Goal: Task Accomplishment & Management: Complete application form

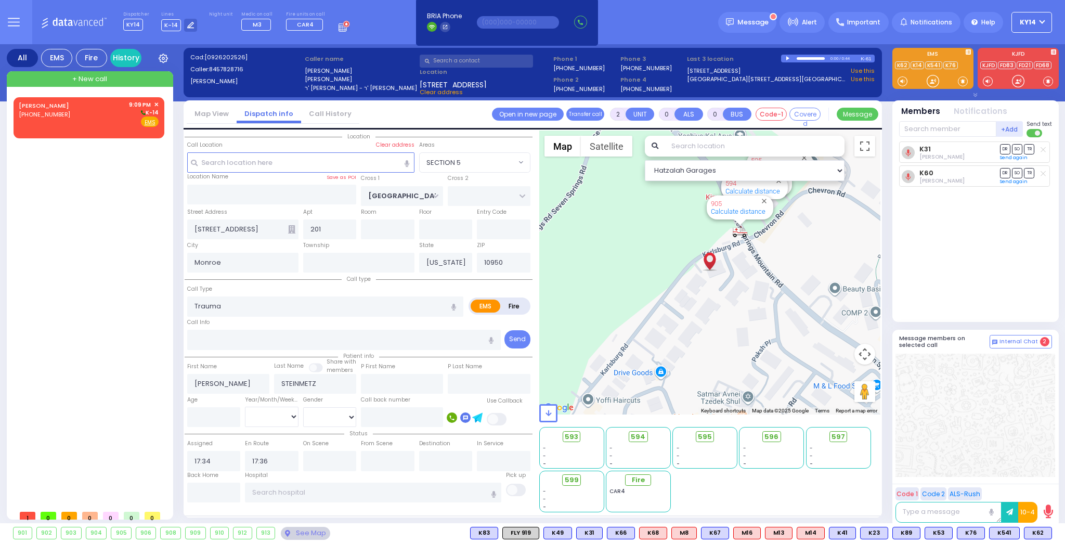
select select "SECTION 5"
select select
click at [98, 119] on div "SCHONFELD YOEL (845) 799-1179 9:09 PM ✕ K-14" at bounding box center [89, 113] width 140 height 27
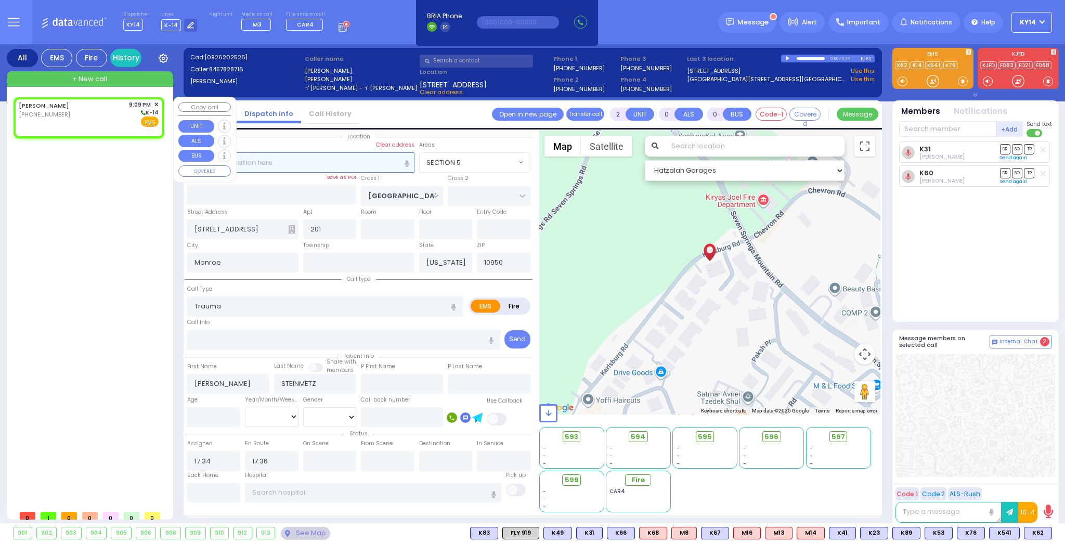
type input "1"
select select
radio input "true"
select select
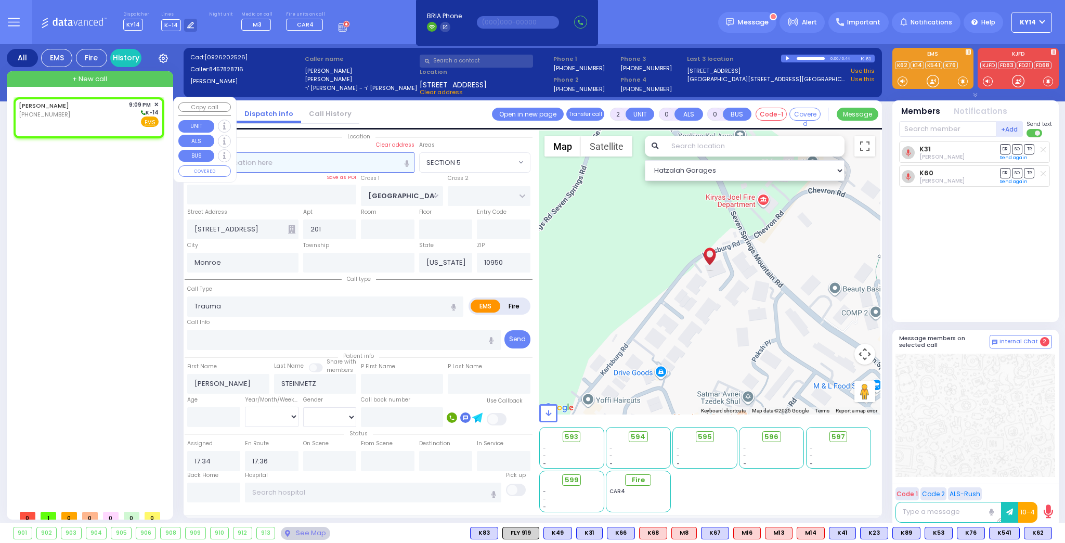
type input "21:09"
select select "Hatzalah Garages"
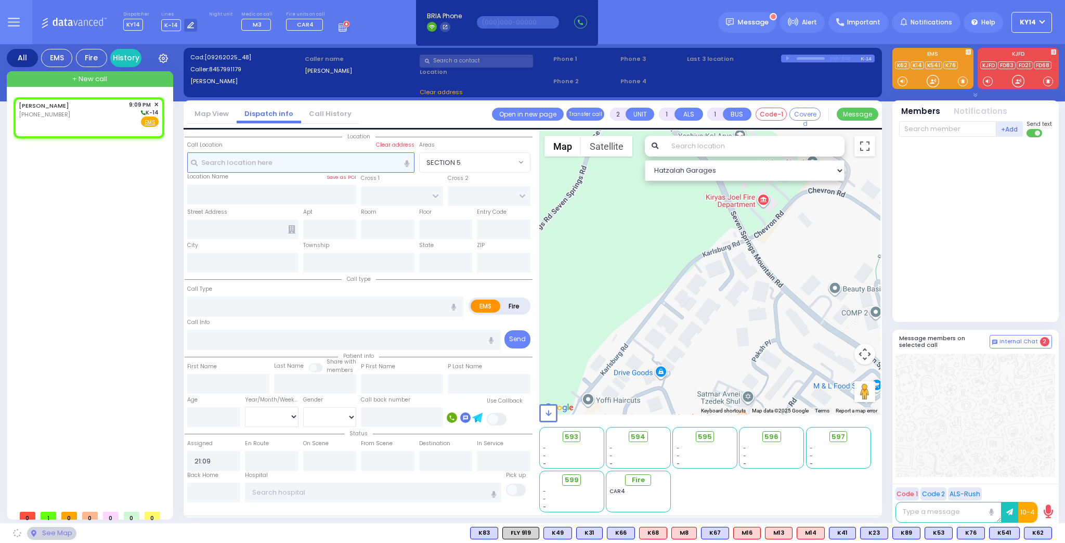
click at [277, 161] on input "text" at bounding box center [300, 162] width 227 height 20
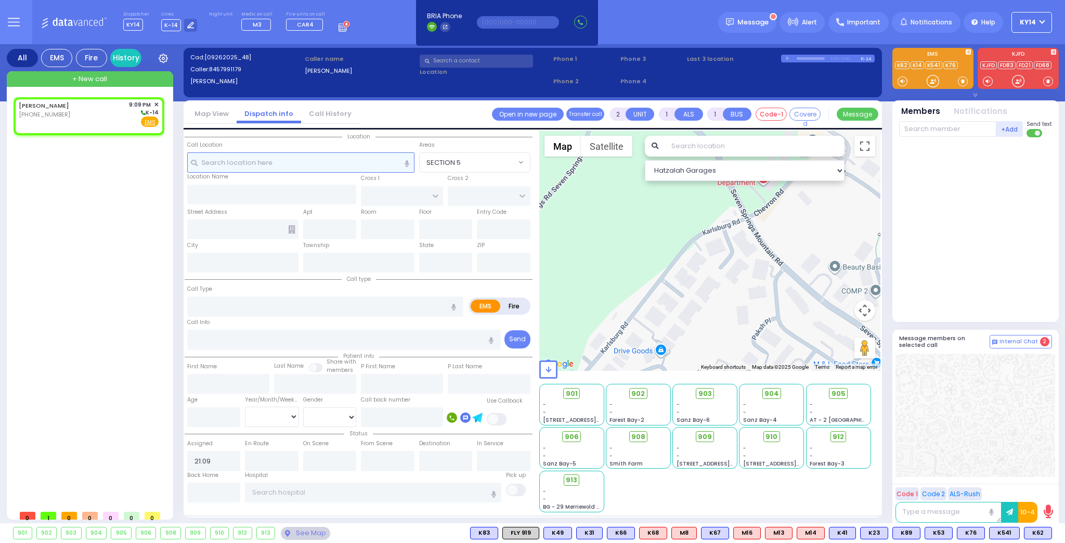
select select
radio input "true"
select select
select select "Hatzalah Garages"
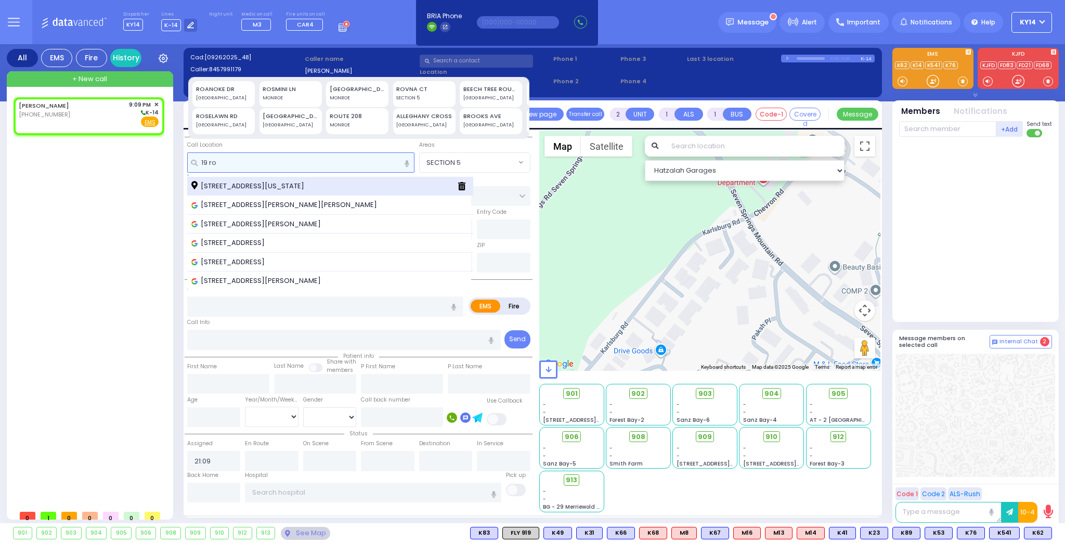
type input "19 ro"
click at [261, 186] on span "19 Rovna Court Monroe New York 10950" at bounding box center [249, 186] width 116 height 10
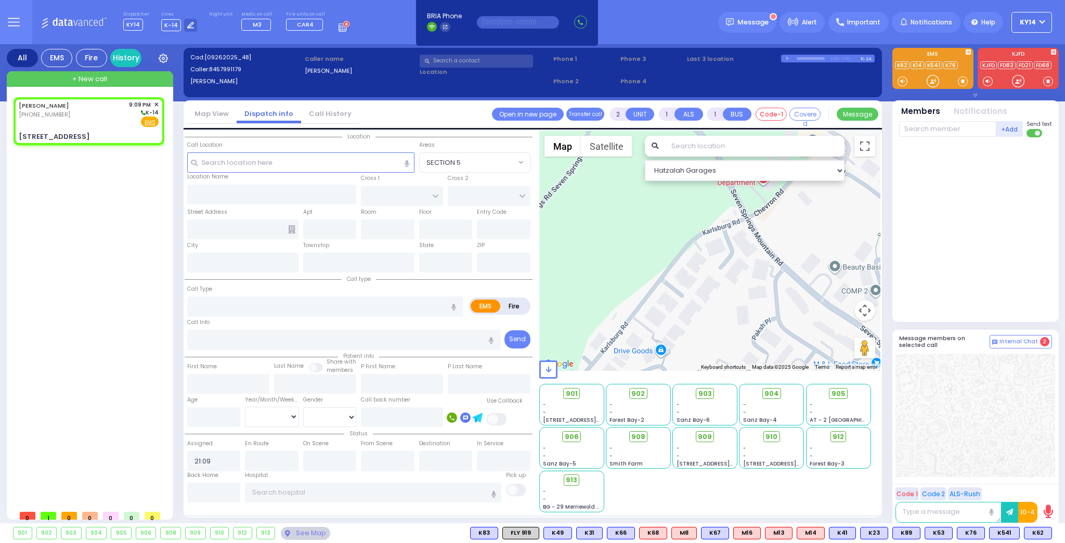
select select
radio input "true"
select select
select select "Hatzalah Garages"
type input "CHEVRON RD"
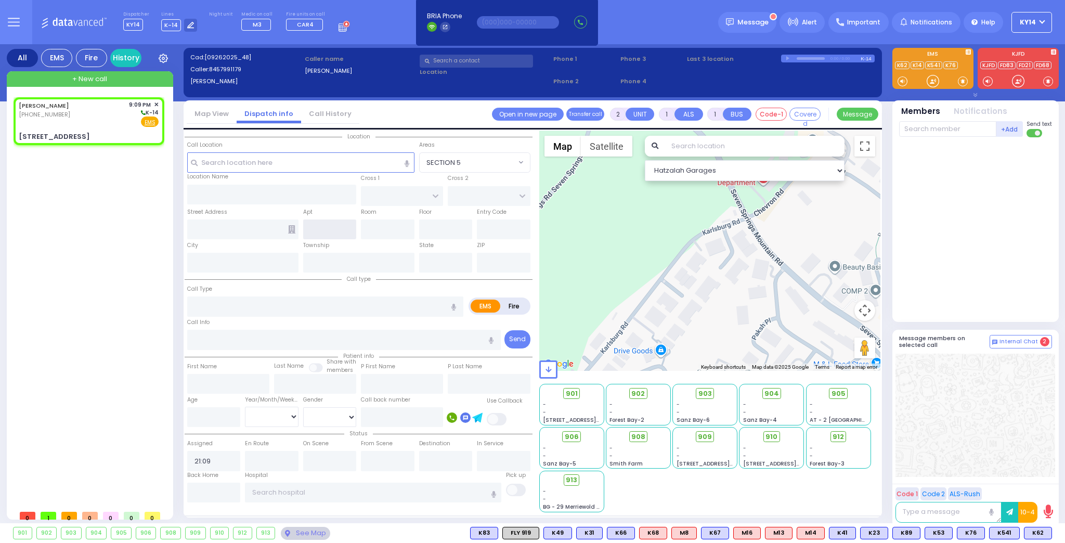
type input "[GEOGRAPHIC_DATA]"
type input "19 Rovna Court"
type input "Monroe"
type input "[US_STATE]"
type input "10950"
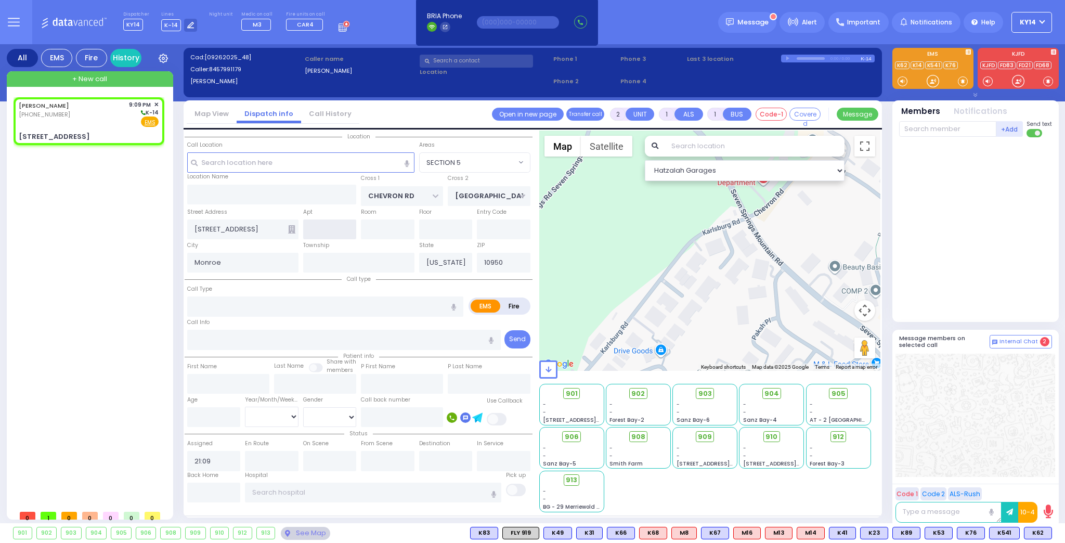
select select "SECTION 5"
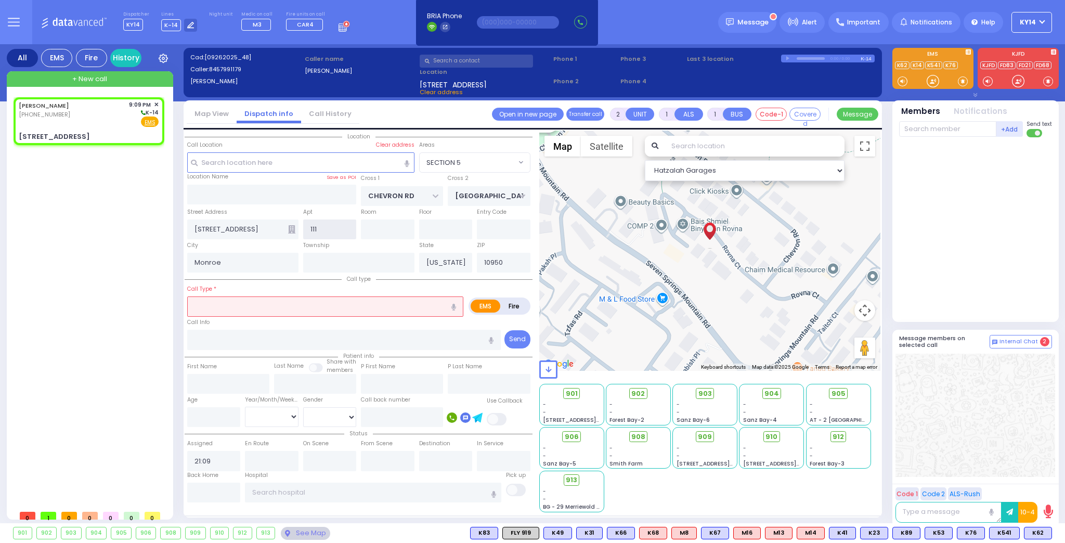
type input "111"
click at [292, 229] on icon at bounding box center [291, 229] width 7 height 8
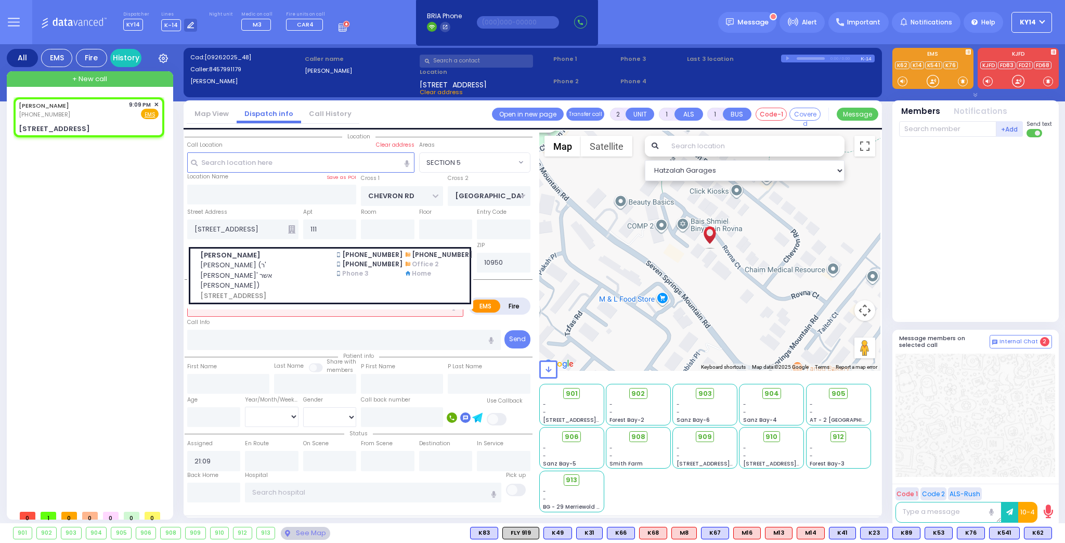
select select
radio input "true"
select select
select select "Hatzalah Garages"
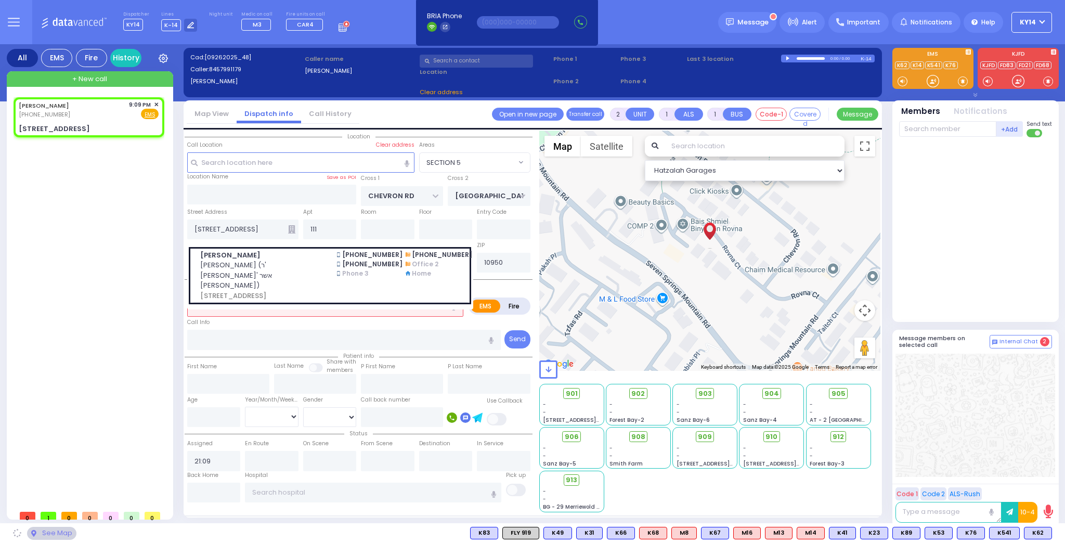
click at [285, 267] on span "יואל שאהנפעלד (ר' יושע פנחס - ר' אשר יצחק ווידער)" at bounding box center [262, 275] width 124 height 31
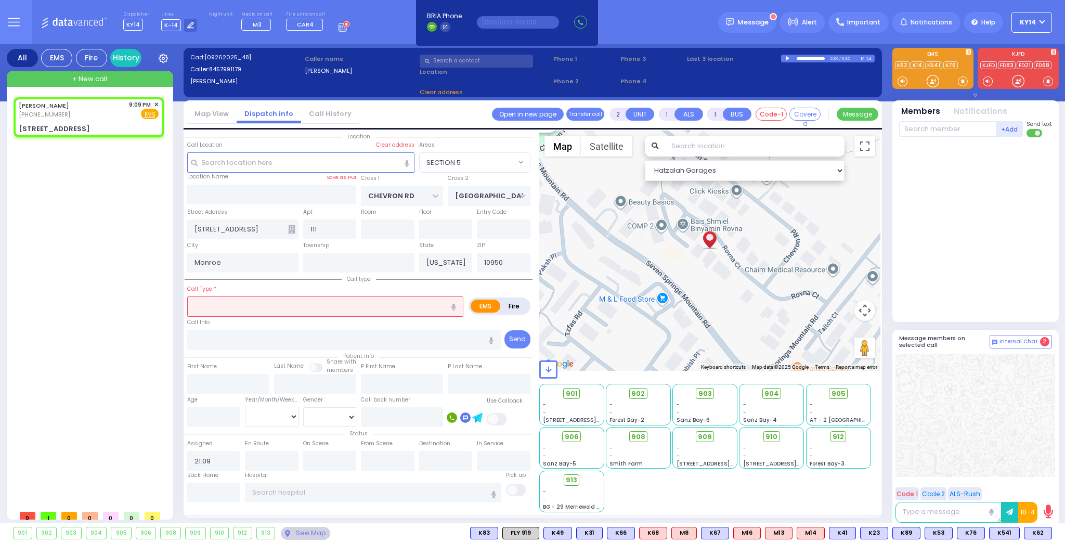
select select
radio input "true"
type input "[PERSON_NAME]"
select select
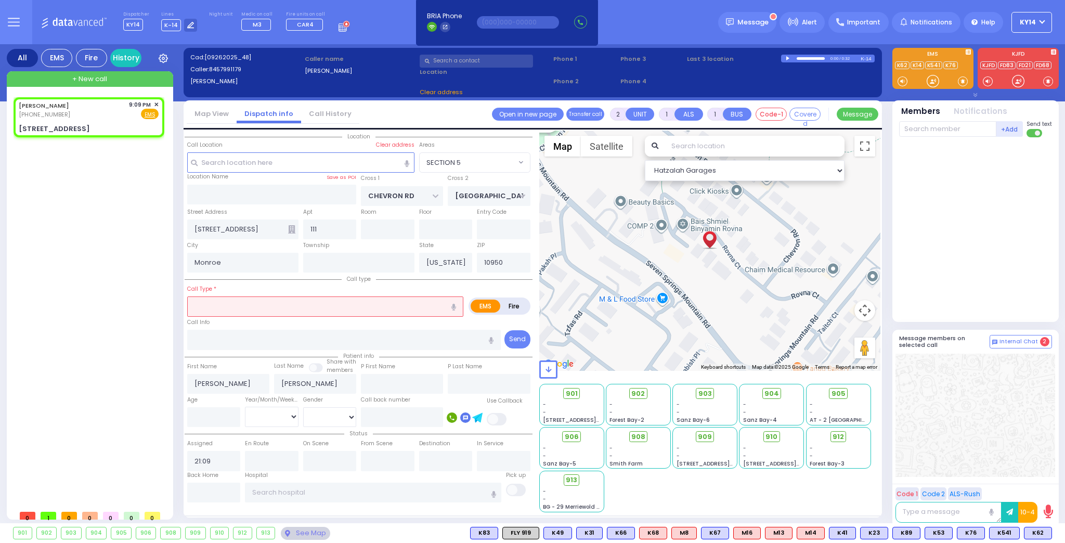
select select "Hatzalah Garages"
click at [249, 309] on input "text" at bounding box center [325, 306] width 276 height 20
select select "SECTION 5"
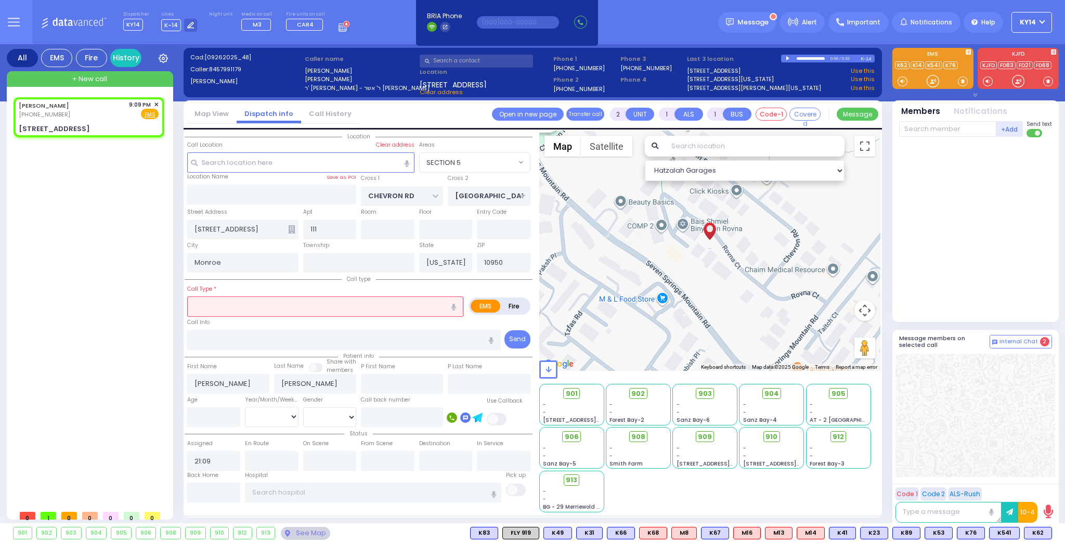
select select
radio input "true"
select select
type input "19 ROVNA CT"
select select "Hatzalah Garages"
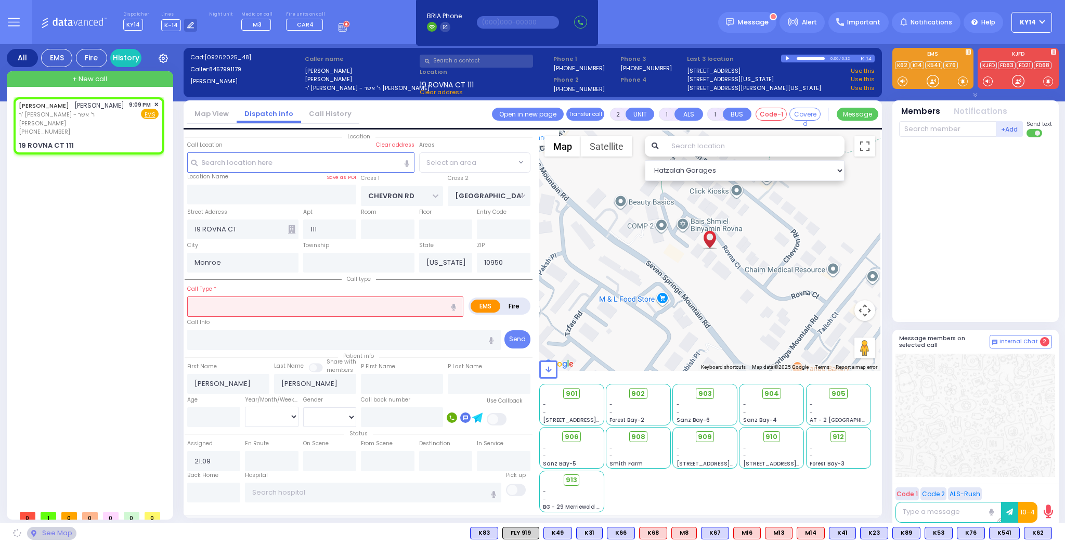
select select "SECTION 5"
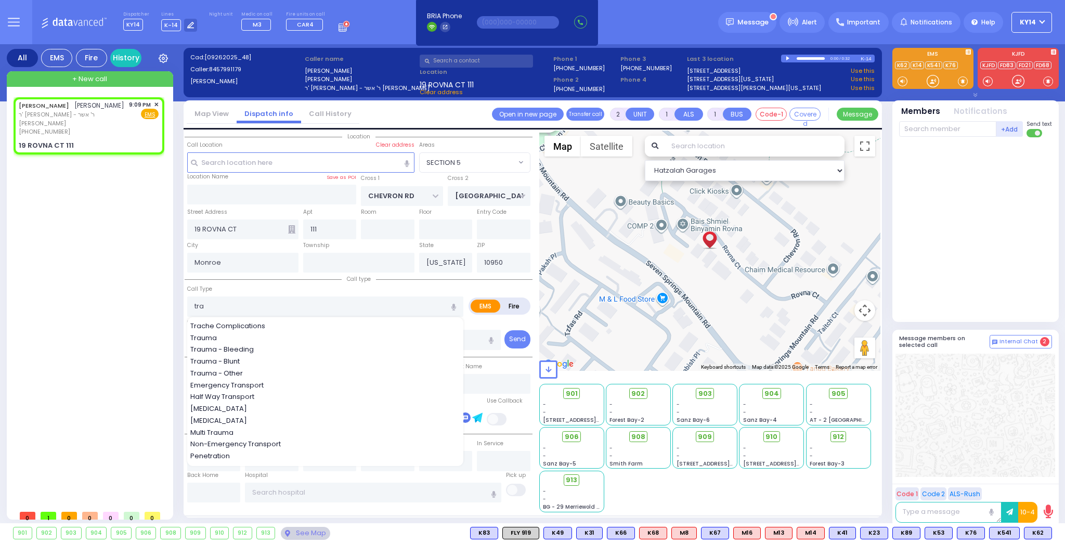
click at [231, 349] on span "Trauma - Bleeding" at bounding box center [223, 349] width 67 height 10
type input "Trauma - Bleeding"
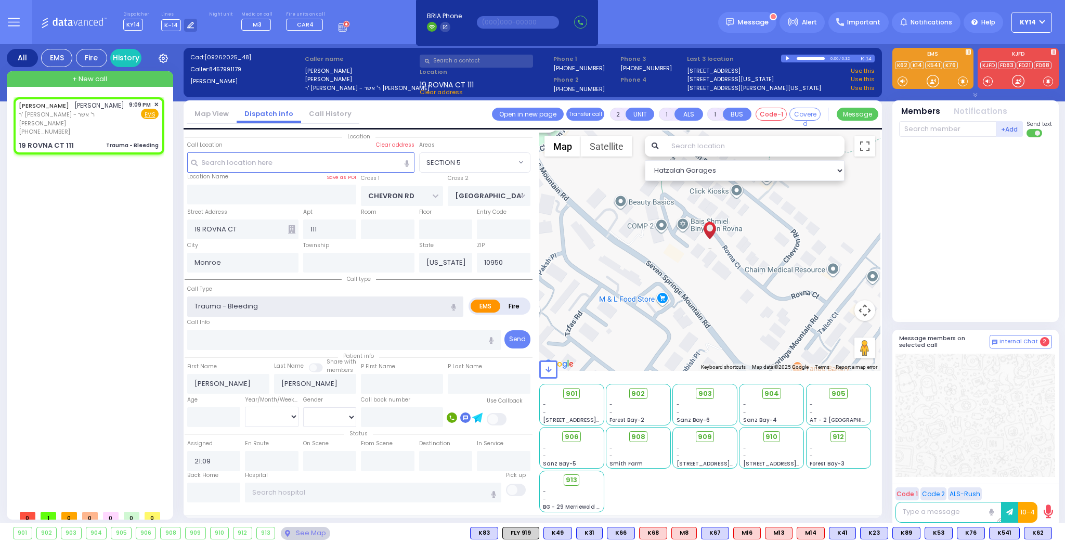
select select
radio input "true"
select select
select select "Hatzalah Garages"
select select "SECTION 5"
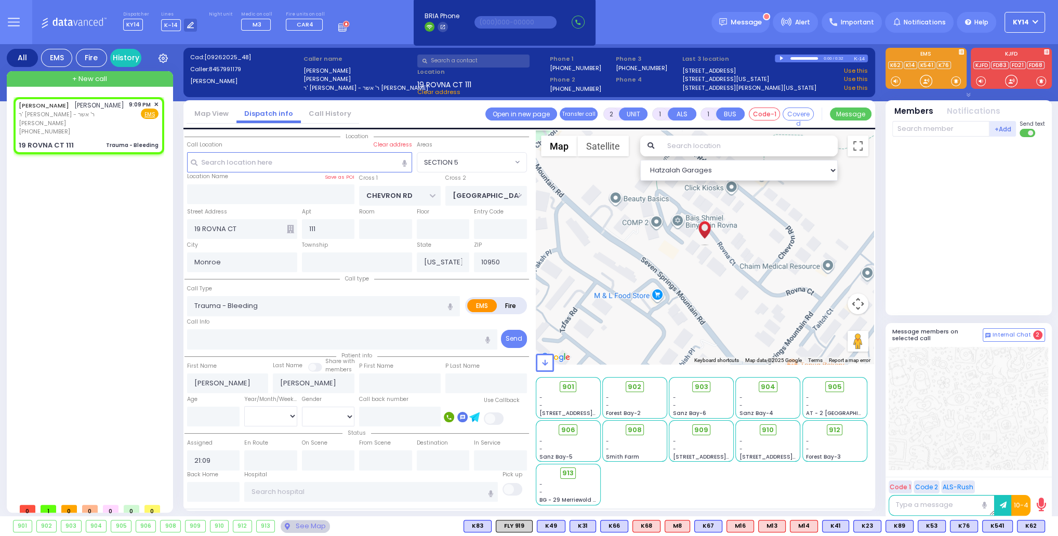
click at [1025, 18] on span "KY14" at bounding box center [1021, 22] width 16 height 9
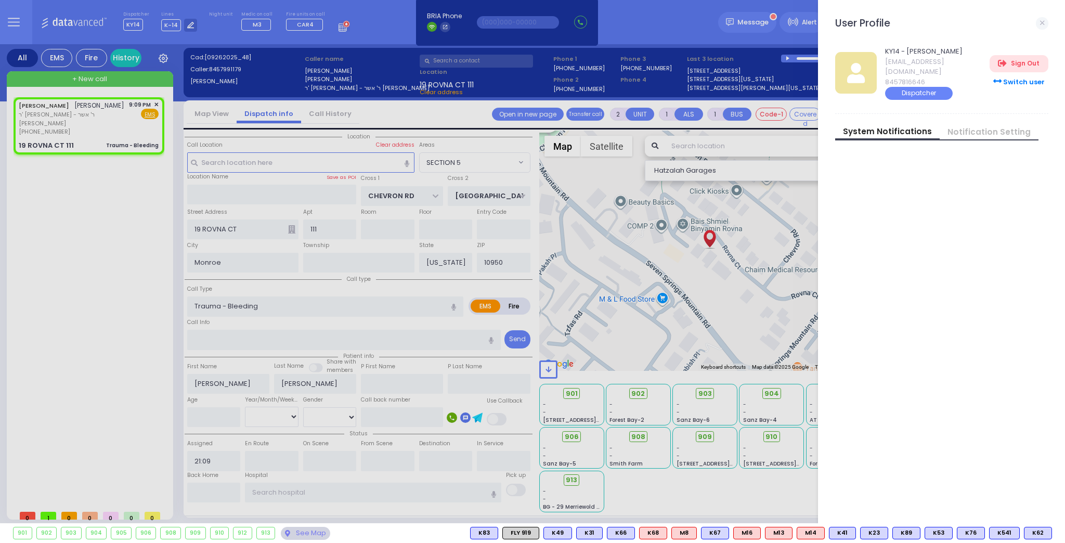
select select
radio input "true"
select select
select select "Hatzalah Garages"
select select "SECTION 5"
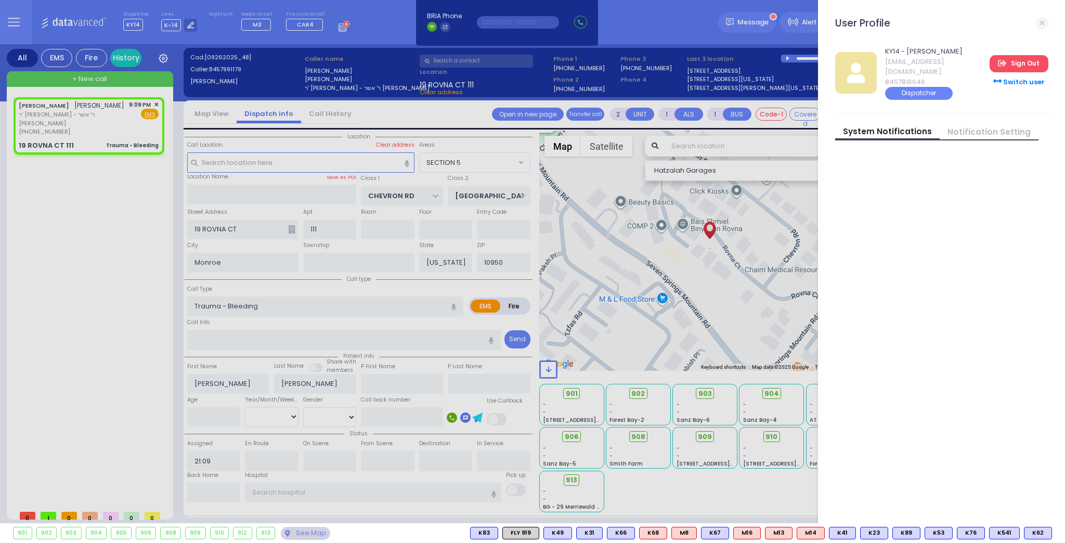
click at [1019, 59] on link "Sign Out" at bounding box center [1018, 63] width 58 height 17
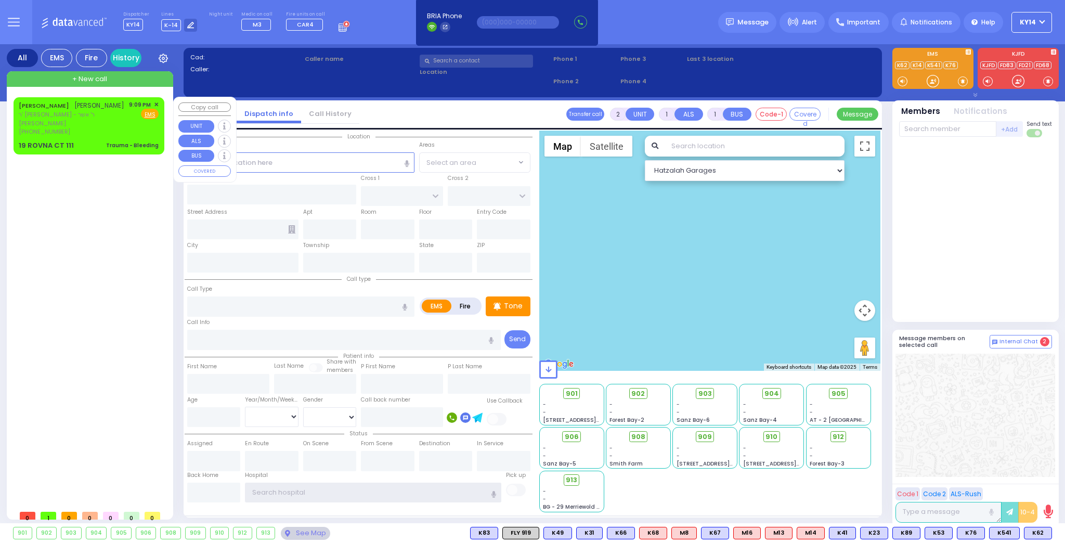
type input "ky14"
drag, startPoint x: 79, startPoint y: 120, endPoint x: 93, endPoint y: 128, distance: 15.9
click at [80, 127] on div "[PHONE_NUMBER]" at bounding box center [72, 131] width 107 height 9
select select
type input "Trauma - Bleeding"
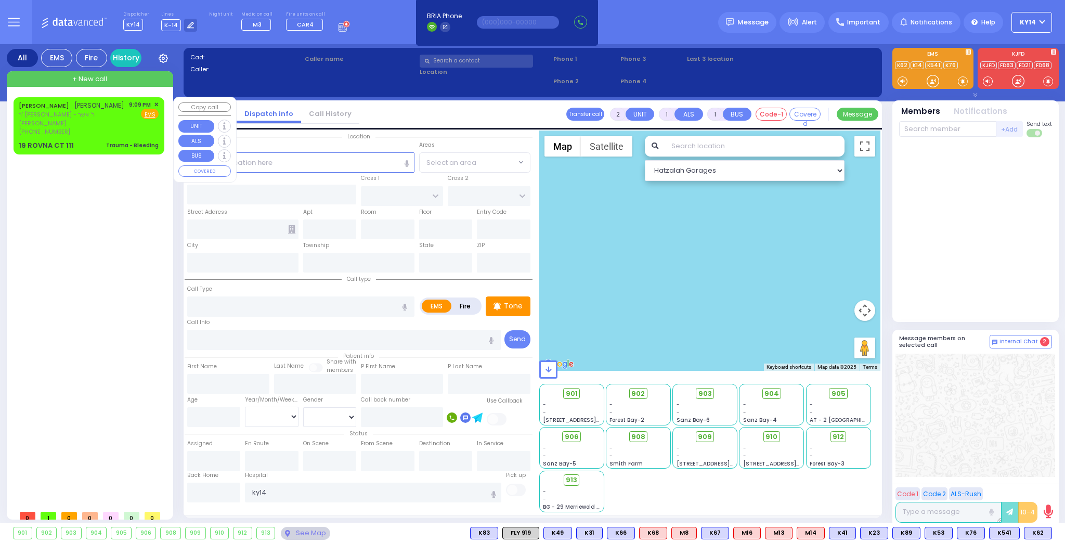
radio input "true"
type input "[PERSON_NAME]"
select select
type input "21:09"
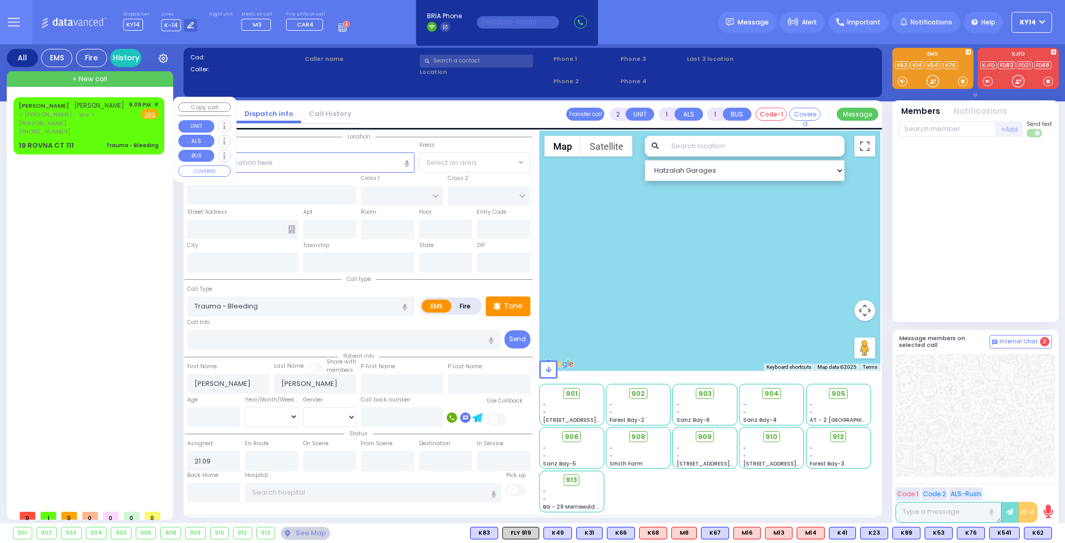
select select "Hatzalah Garages"
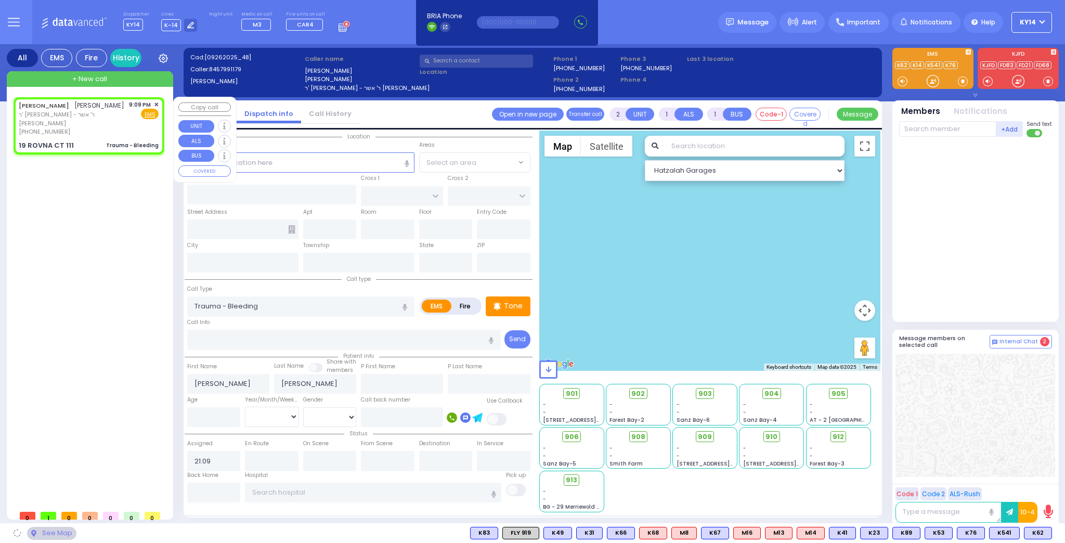
type input "CHEVRON RD"
type input "[GEOGRAPHIC_DATA]"
type input "19 ROVNA CT"
type input "111"
type input "Monroe"
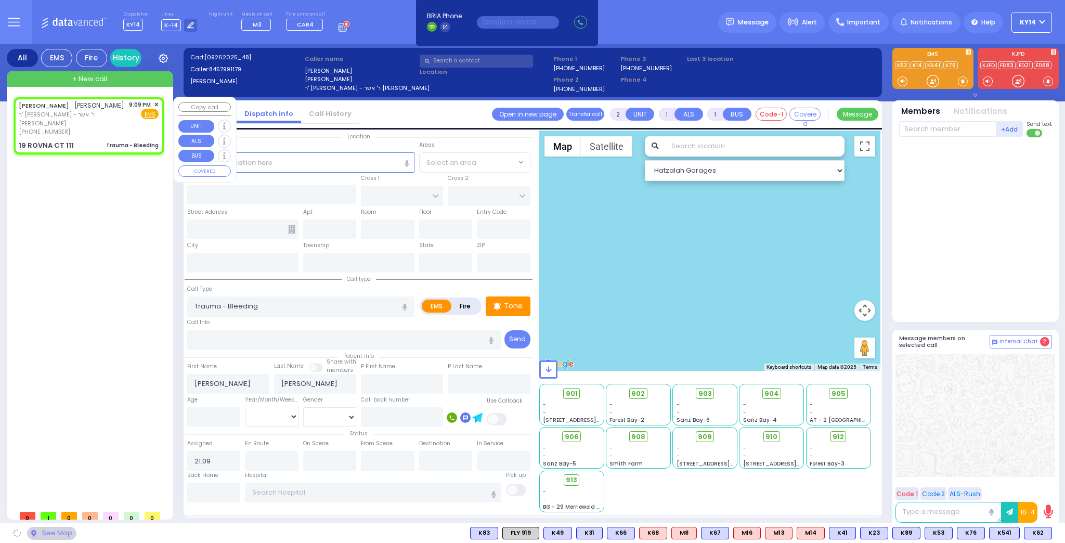
type input "[US_STATE]"
type input "10950"
select select "SECTION 5"
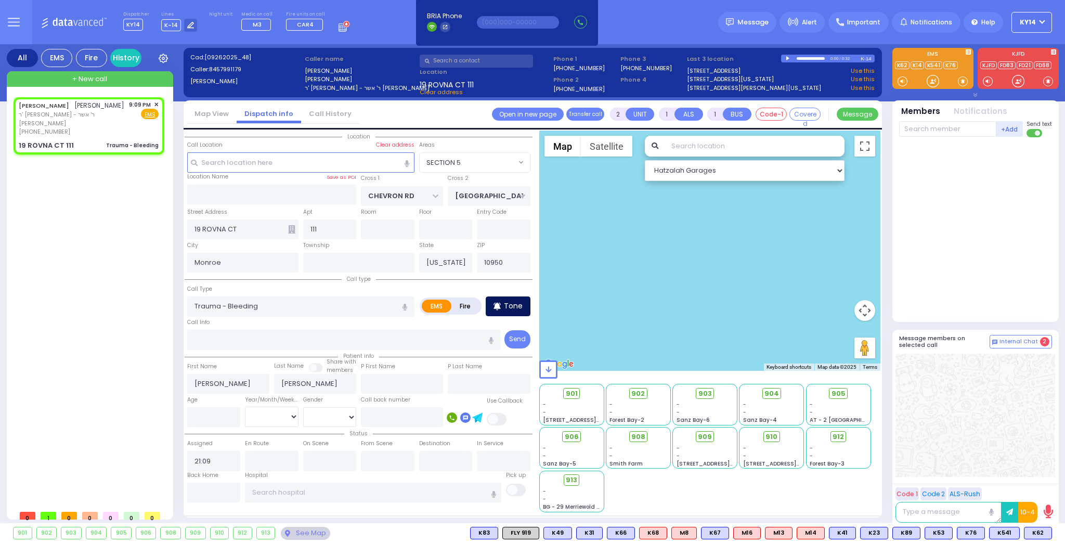
click at [504, 309] on div "Tone" at bounding box center [508, 306] width 45 height 20
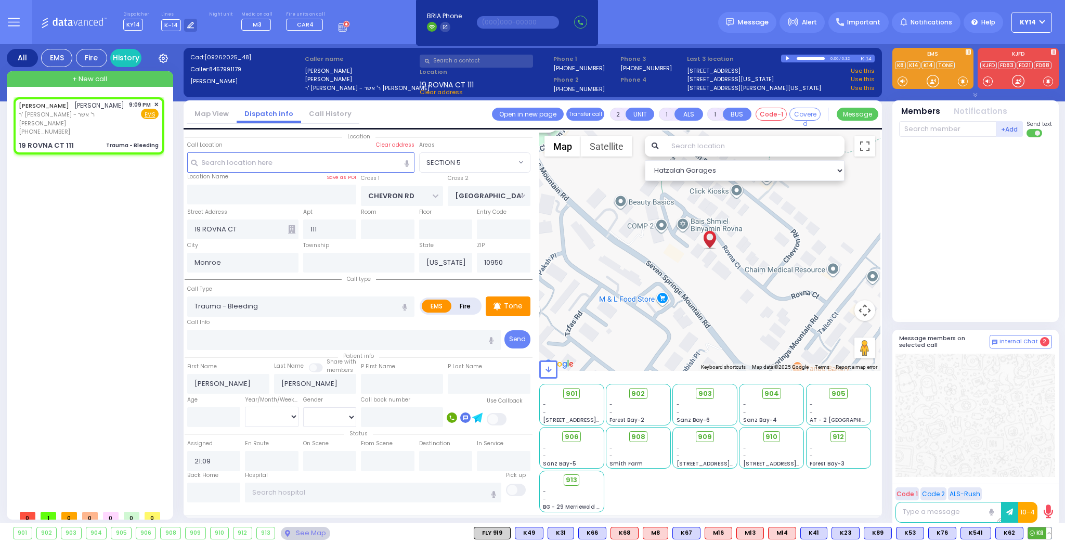
click at [1036, 533] on span "K8" at bounding box center [1039, 532] width 23 height 11
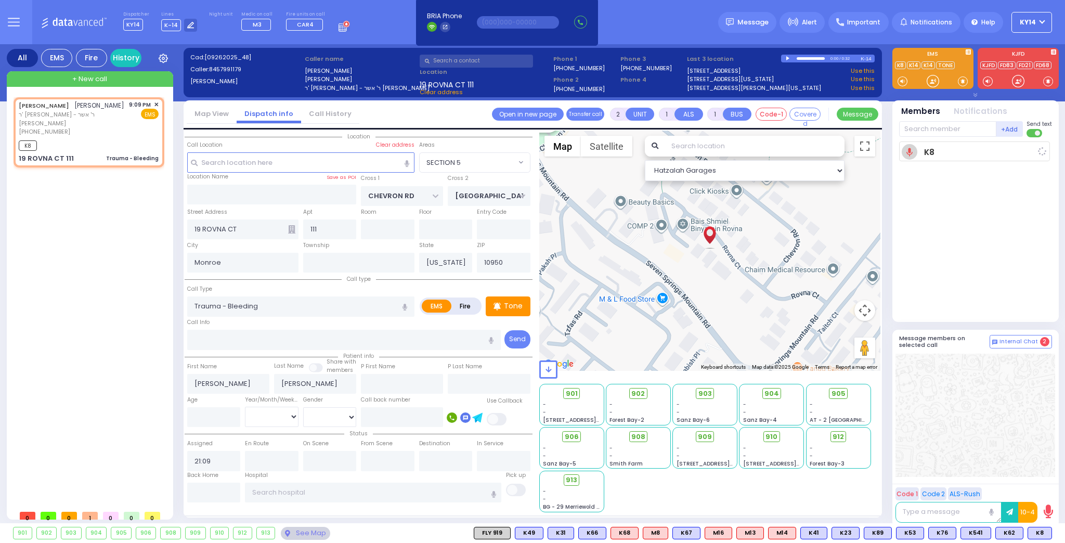
select select
radio input "true"
select select
type input "21:10"
select select "Hatzalah Garages"
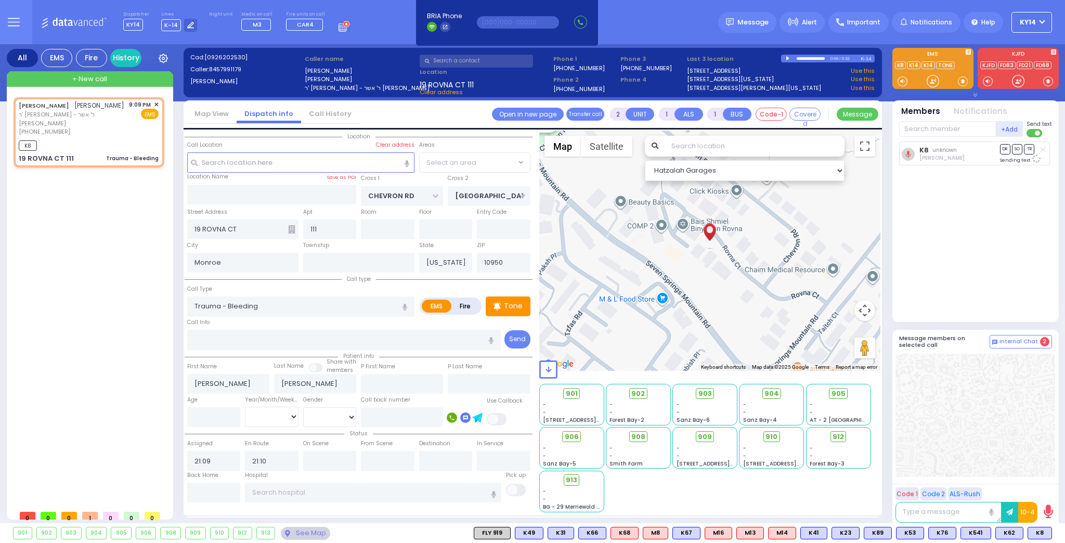
select select "SECTION 5"
drag, startPoint x: 1034, startPoint y: 533, endPoint x: 1040, endPoint y: 502, distance: 31.7
click at [0, 0] on span "K31" at bounding box center [0, 0] width 0 height 0
select select
radio input "true"
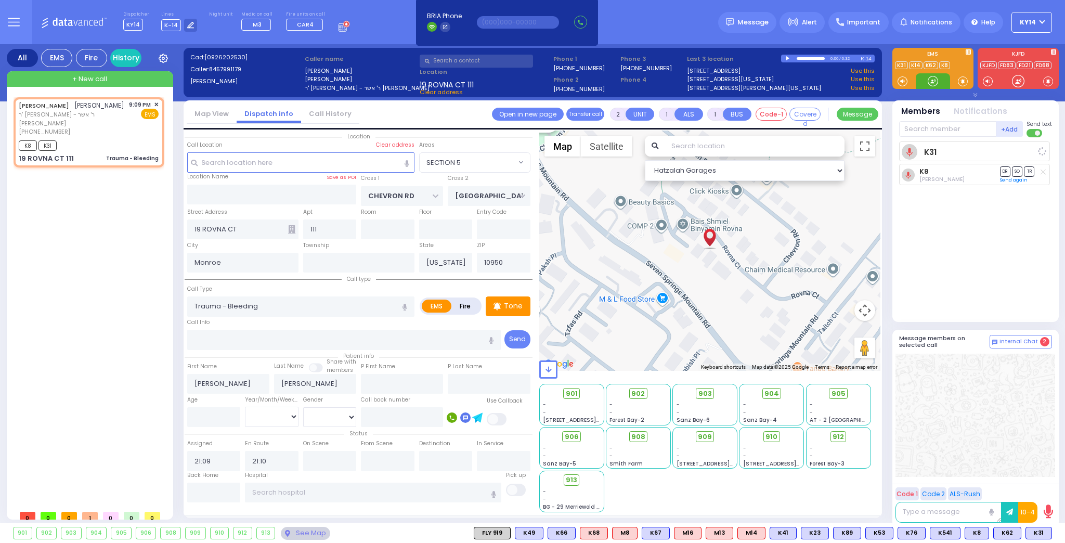
select select
select select "Hatzalah Garages"
select select "SECTION 5"
click at [933, 131] on input "text" at bounding box center [947, 129] width 97 height 16
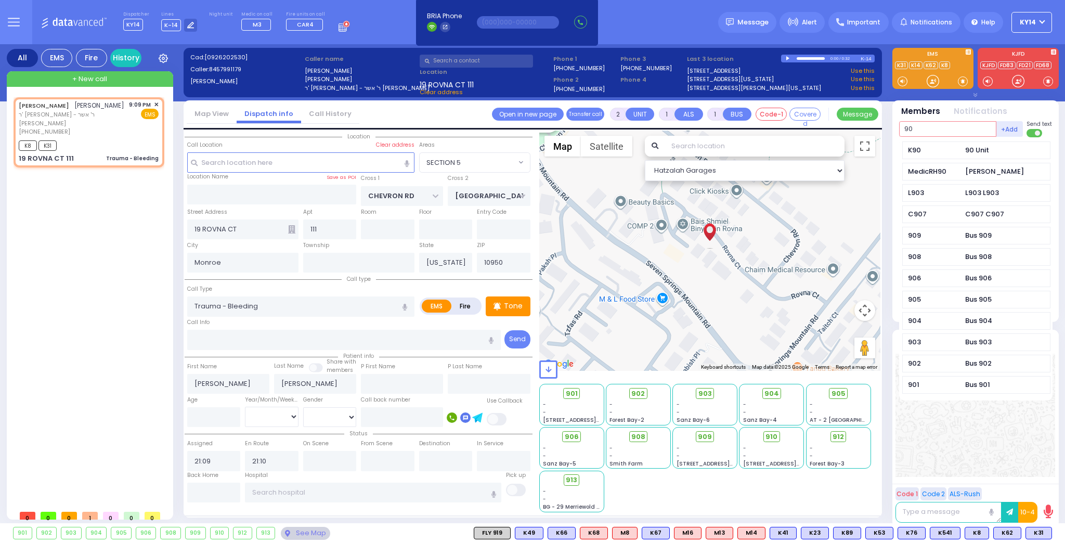
type input "90"
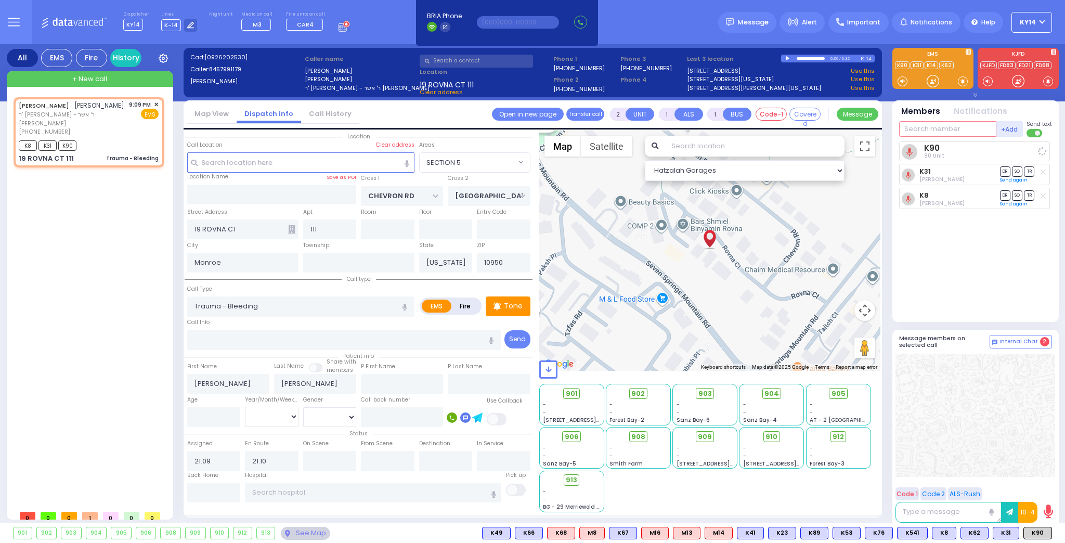
select select
radio input "true"
select select
select select "Hatzalah Garages"
select select "SECTION 5"
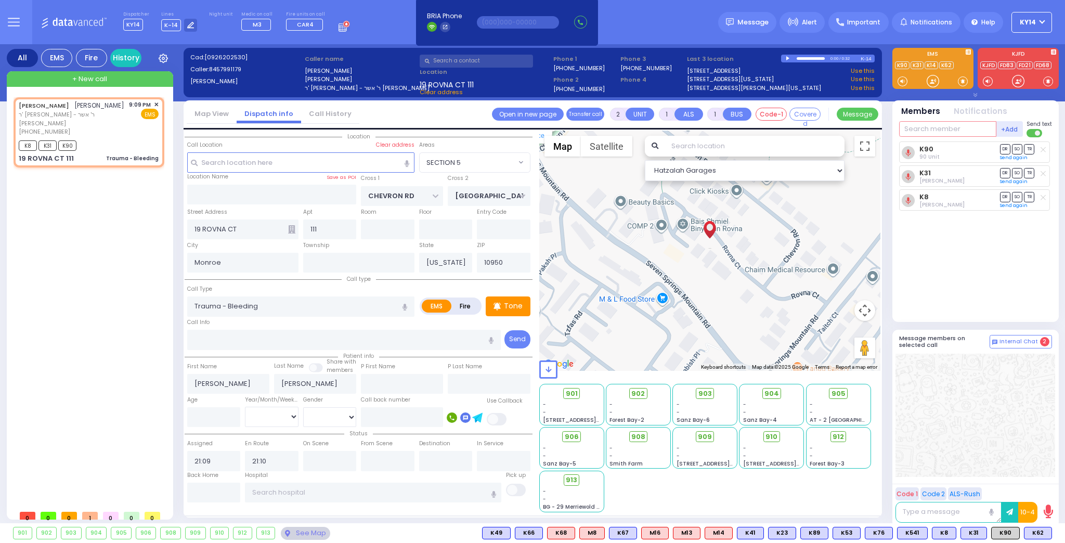
type input "6"
select select
radio input "true"
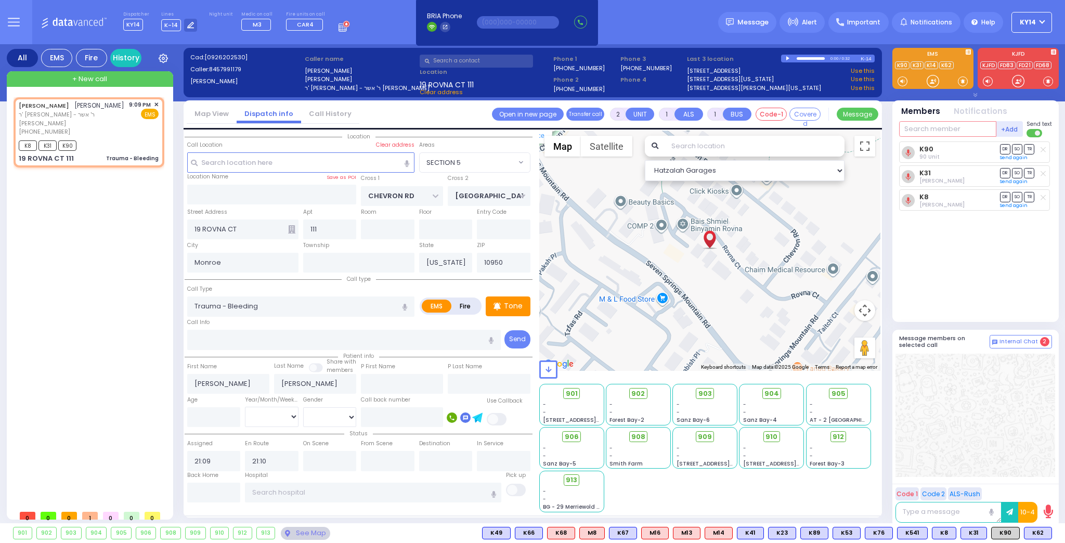
type input "Unknown"
select select "Year"
select select "Hatzalah Garages"
select select "SECTION 5"
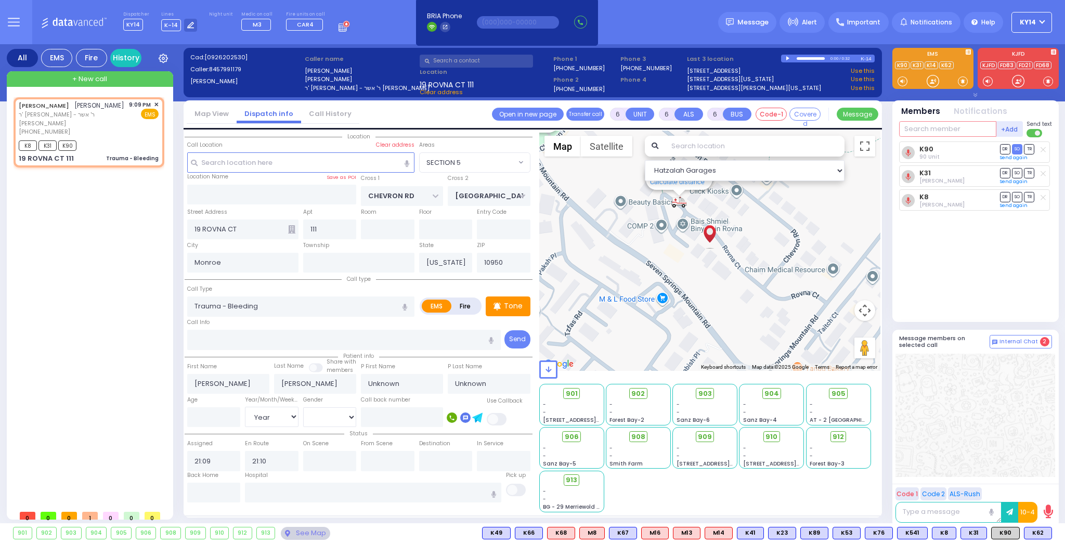
select select
radio input "true"
type input "[PERSON_NAME]"
type input "2"
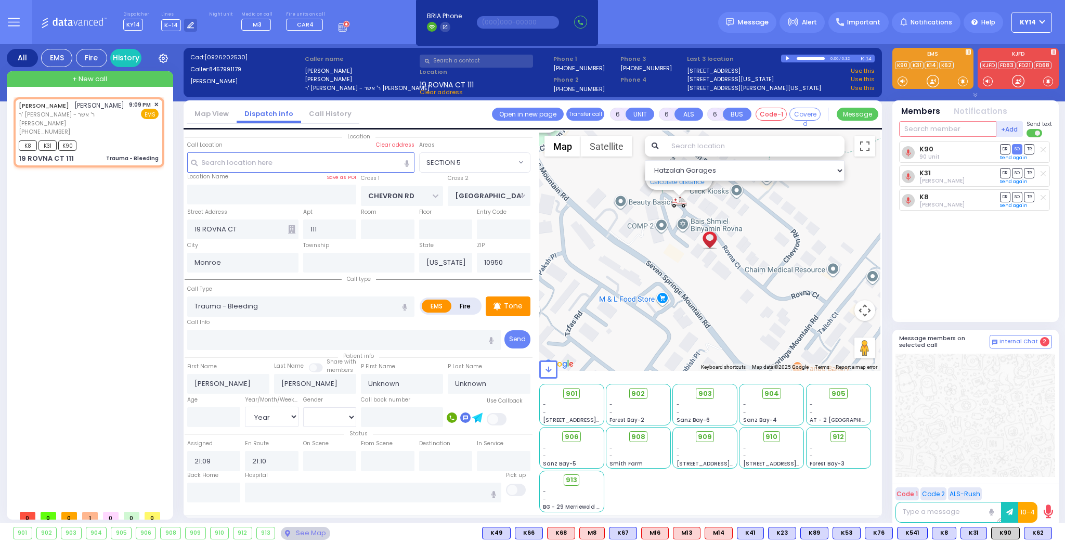
select select "Year"
select select "Hatzalah Garages"
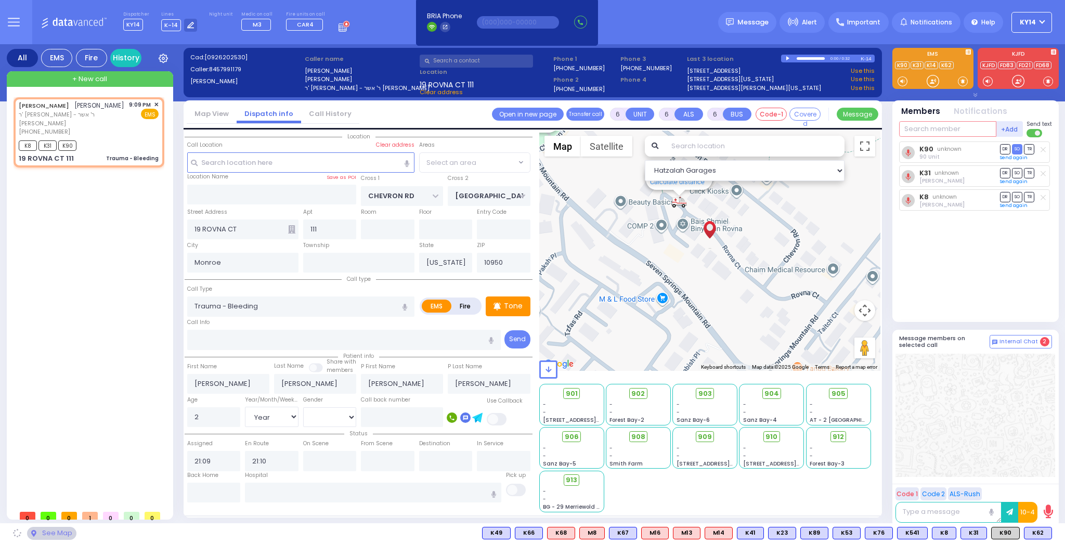
select select "SECTION 5"
select select
radio input "true"
select select "Year"
select select "Hatzalah Garages"
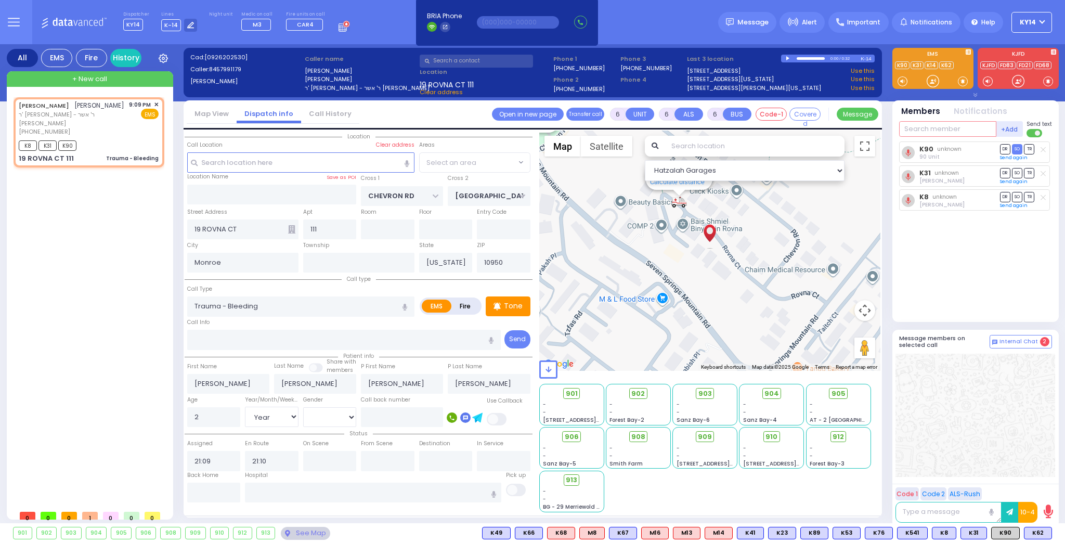
select select "SECTION 5"
select select
radio input "true"
select select "Year"
select select "Hatzalah Garages"
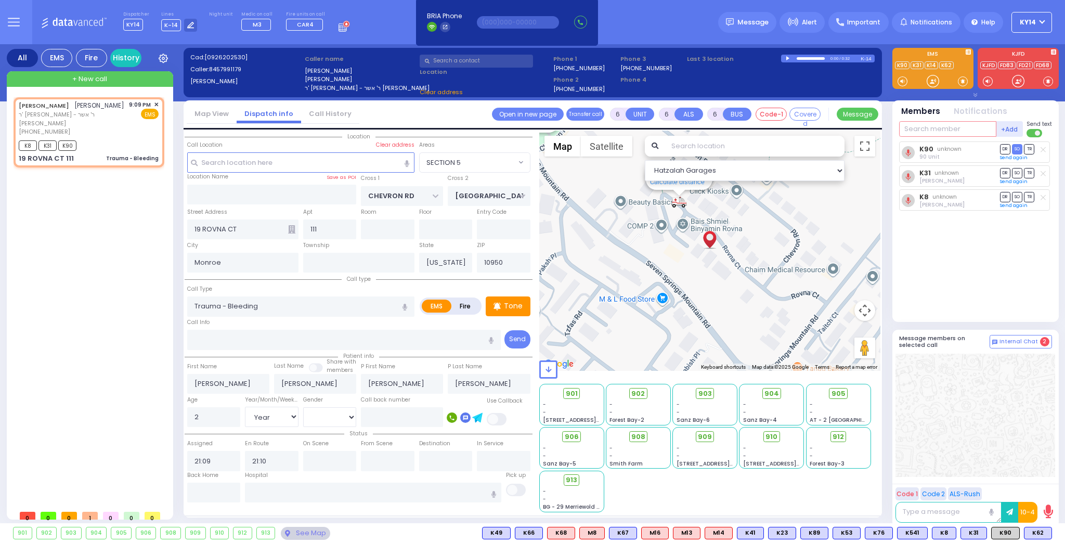
select select "SECTION 5"
select select
radio input "true"
select select "Year"
select select "Hatzalah Garages"
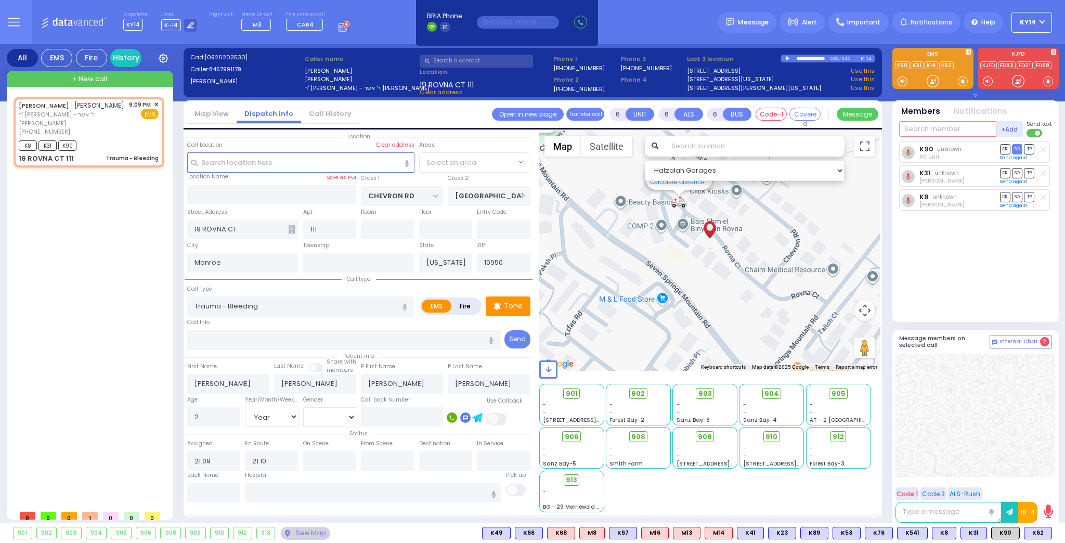
select select "SECTION 5"
select select
radio input "true"
select select "Year"
select select "Hatzalah Garages"
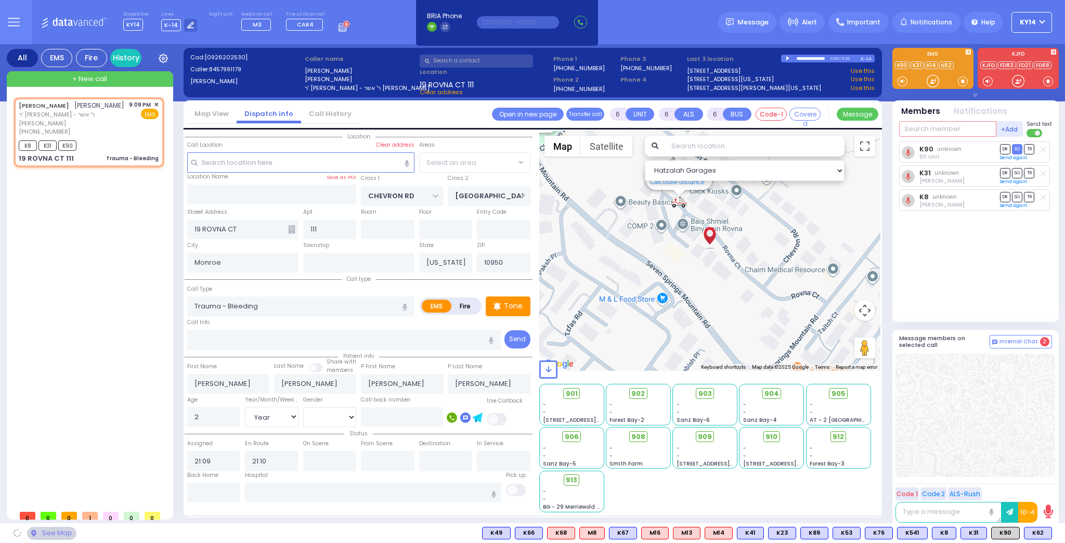
select select "SECTION 5"
